Goal: Navigation & Orientation: Go to known website

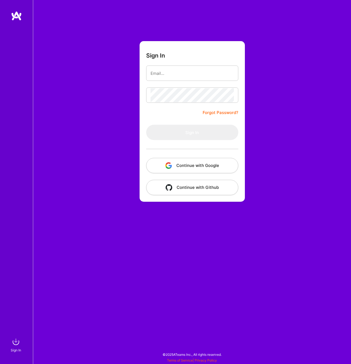
click at [187, 168] on button "Continue with Google" at bounding box center [192, 165] width 92 height 15
click at [198, 166] on button "Continue with Google" at bounding box center [192, 165] width 92 height 15
click at [197, 167] on button "Continue with Google" at bounding box center [192, 165] width 92 height 15
click at [19, 18] on img at bounding box center [16, 16] width 11 height 10
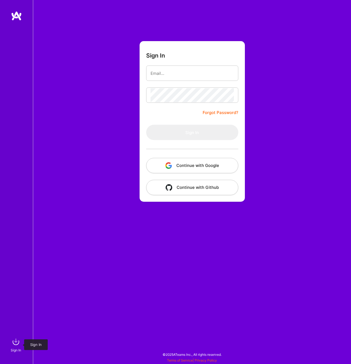
click at [18, 342] on img at bounding box center [15, 341] width 11 height 11
click at [17, 342] on img at bounding box center [15, 341] width 11 height 11
click at [12, 15] on img at bounding box center [16, 16] width 11 height 10
click at [13, 13] on img at bounding box center [16, 16] width 11 height 10
click at [15, 18] on img at bounding box center [16, 16] width 11 height 10
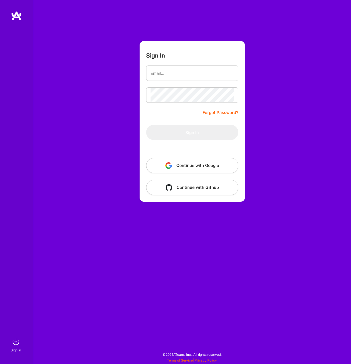
click at [17, 16] on img at bounding box center [16, 16] width 11 height 10
click at [17, 13] on img at bounding box center [16, 16] width 11 height 10
